Goal: Check status: Check status

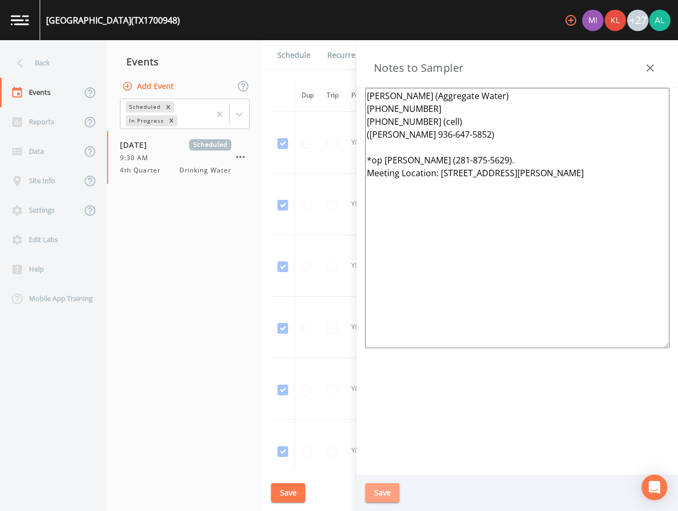
click at [372, 492] on button "Save" at bounding box center [382, 493] width 34 height 20
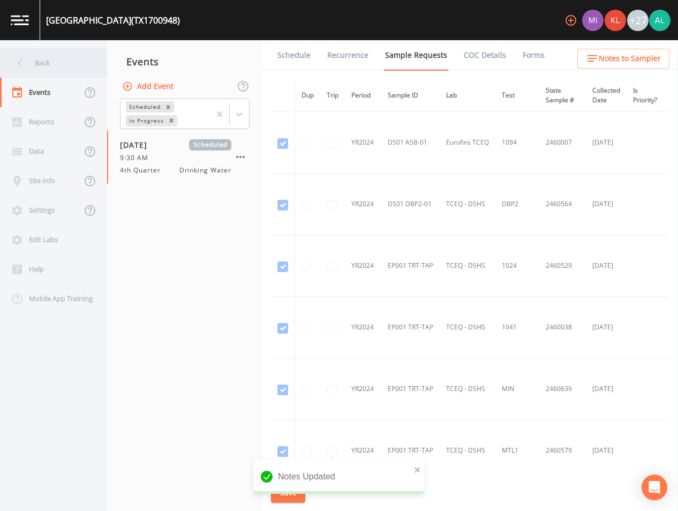
click at [37, 48] on div "Back" at bounding box center [48, 62] width 96 height 29
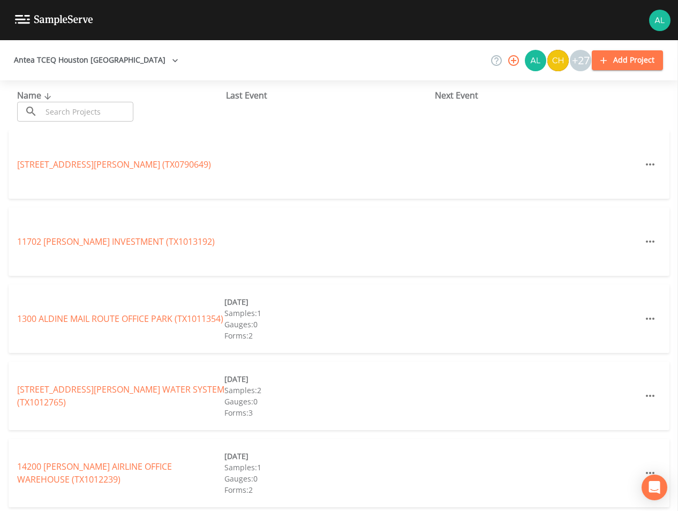
click at [71, 103] on input "text" at bounding box center [88, 112] width 92 height 20
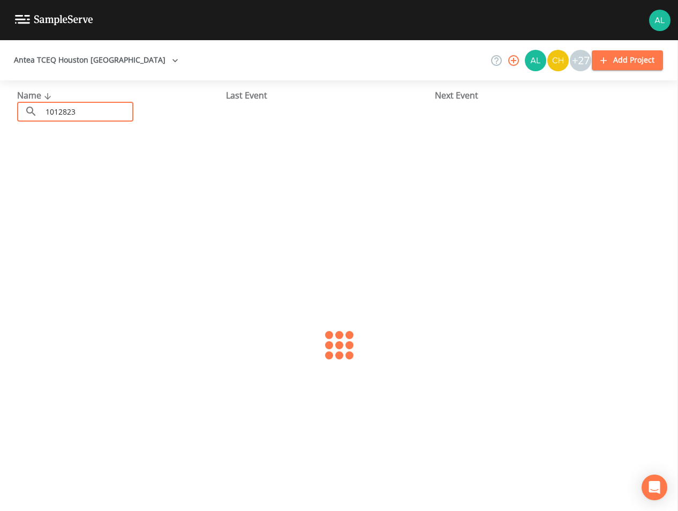
type input "1012823"
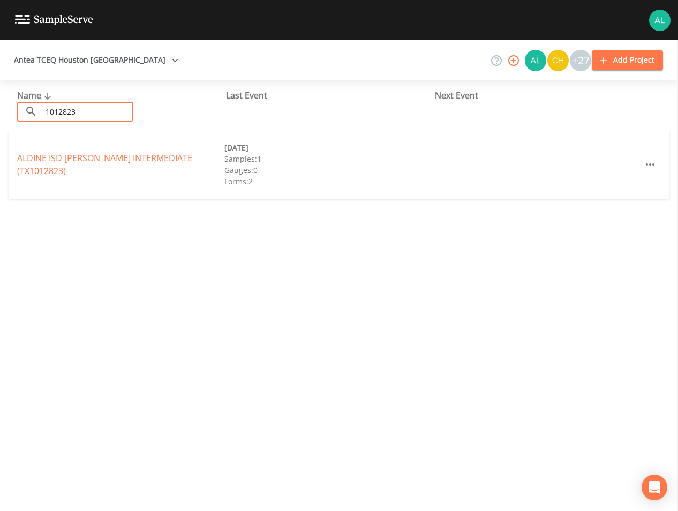
click at [74, 165] on div "ALDINE ISD [PERSON_NAME] INTERMEDIATE (TX1012823)" at bounding box center [120, 165] width 207 height 26
click at [69, 160] on link "ALDINE ISD [PERSON_NAME] INTERMEDIATE (TX1012823)" at bounding box center [104, 164] width 175 height 25
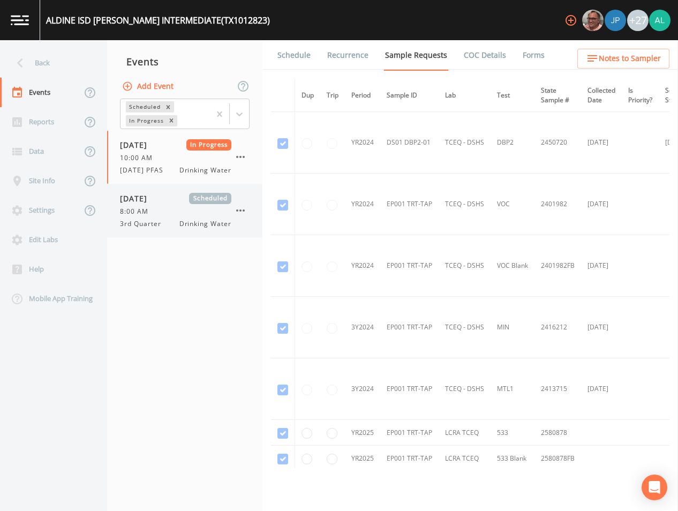
click at [164, 214] on div "8:00 AM" at bounding box center [175, 212] width 111 height 10
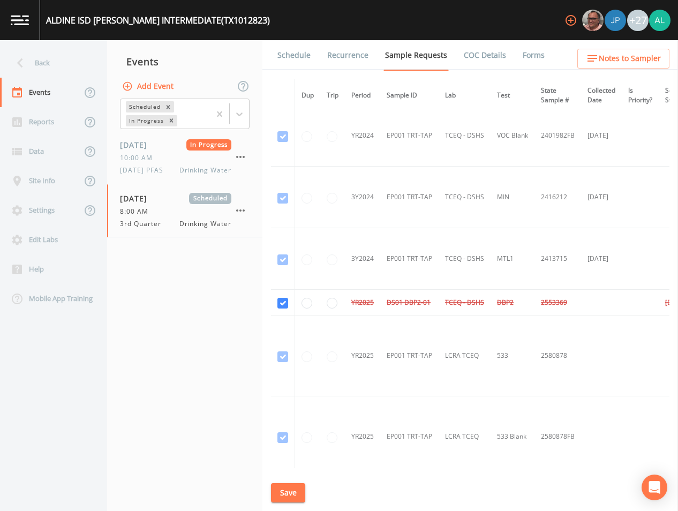
scroll to position [117, 0]
